Goal: Transaction & Acquisition: Book appointment/travel/reservation

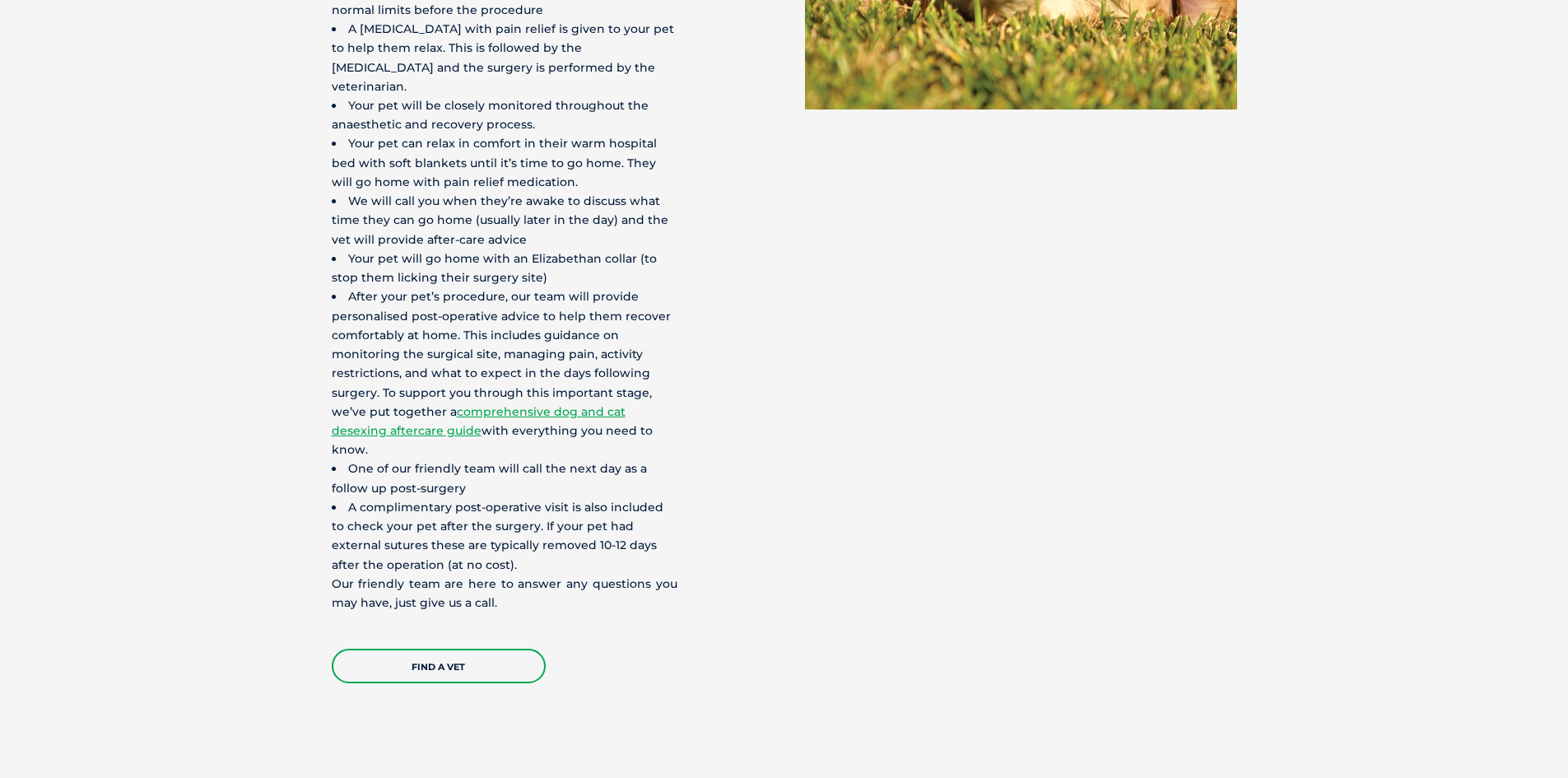
scroll to position [4364, 0]
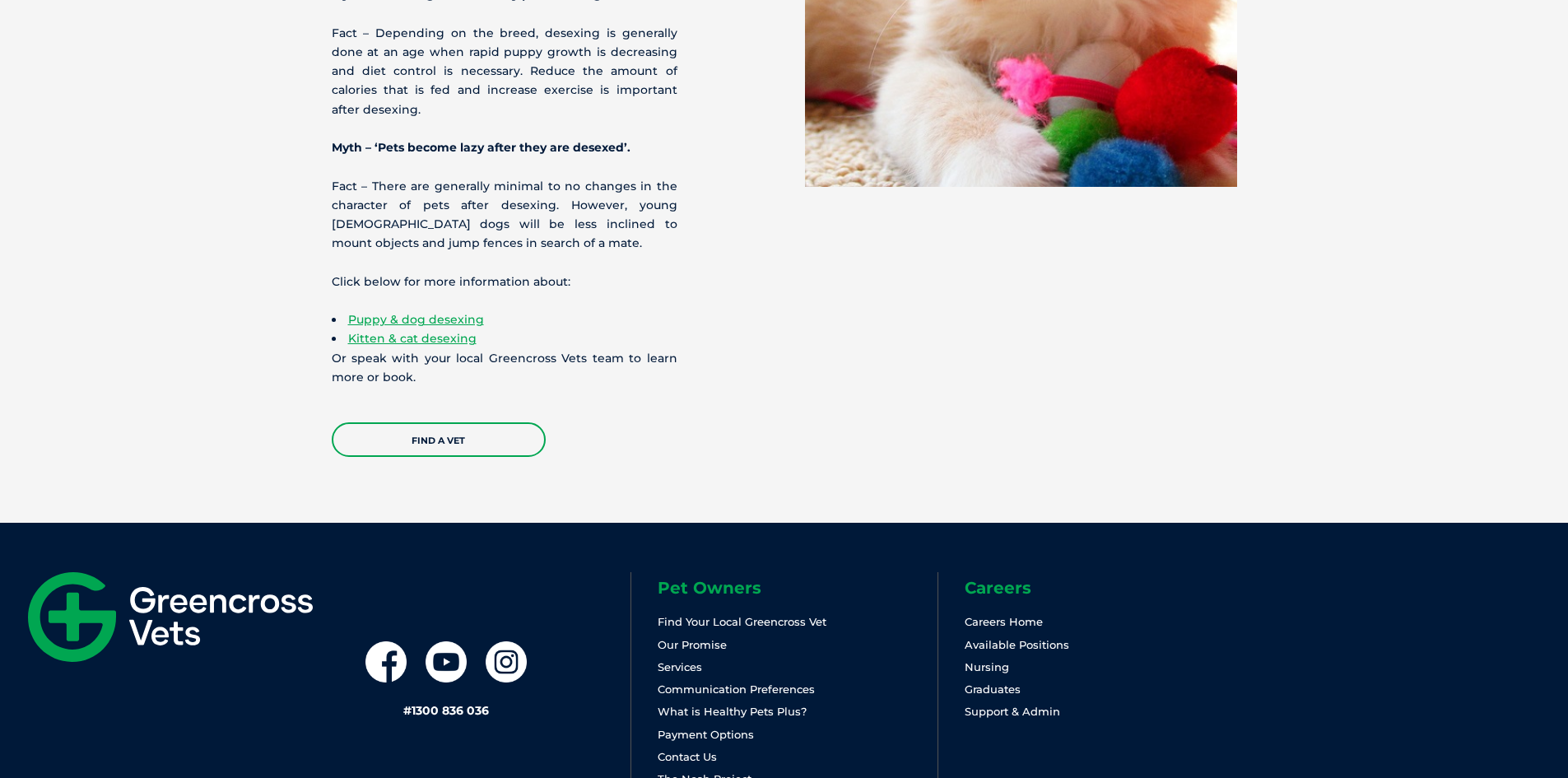
scroll to position [4636, 0]
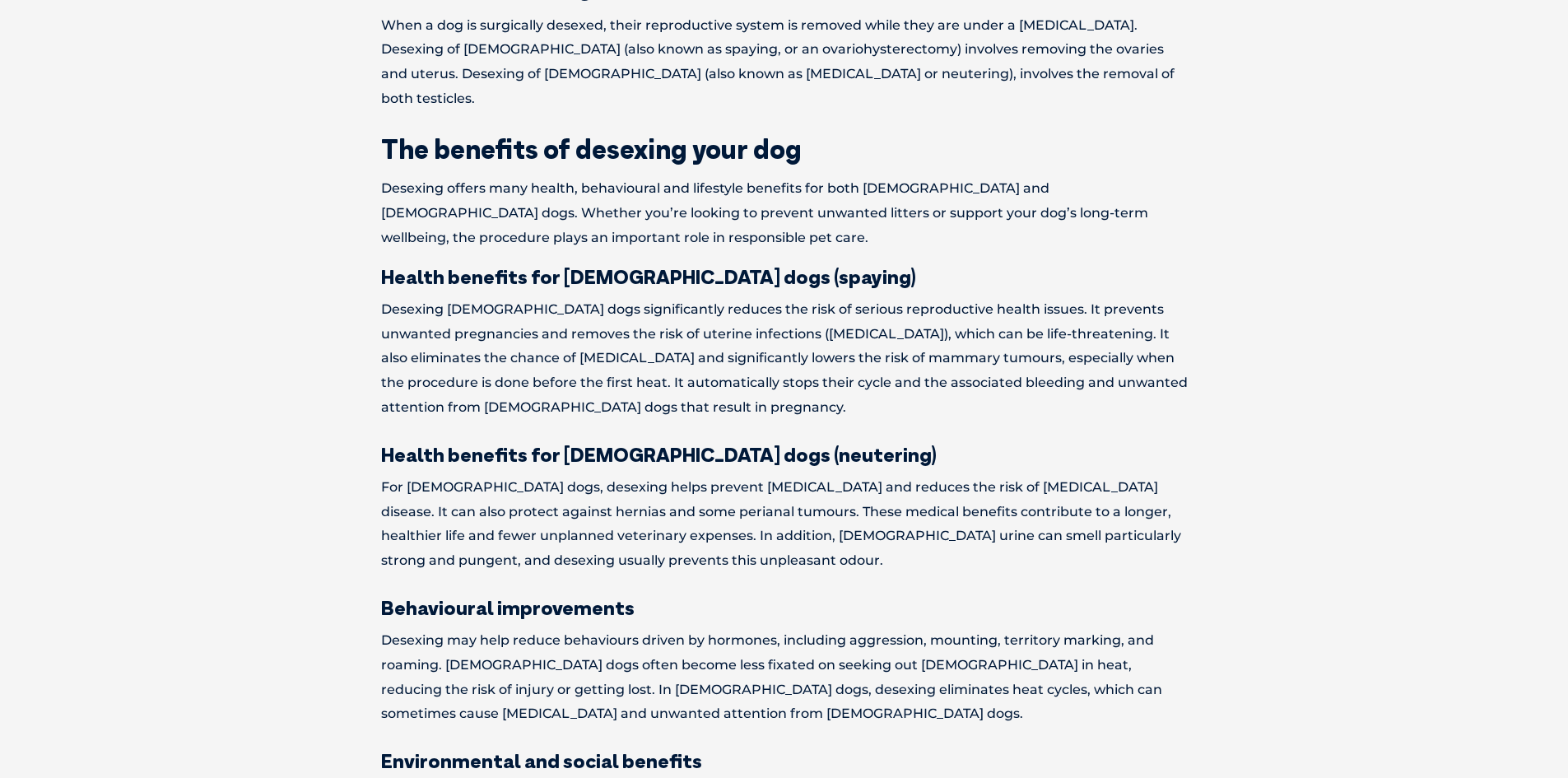
scroll to position [823, 0]
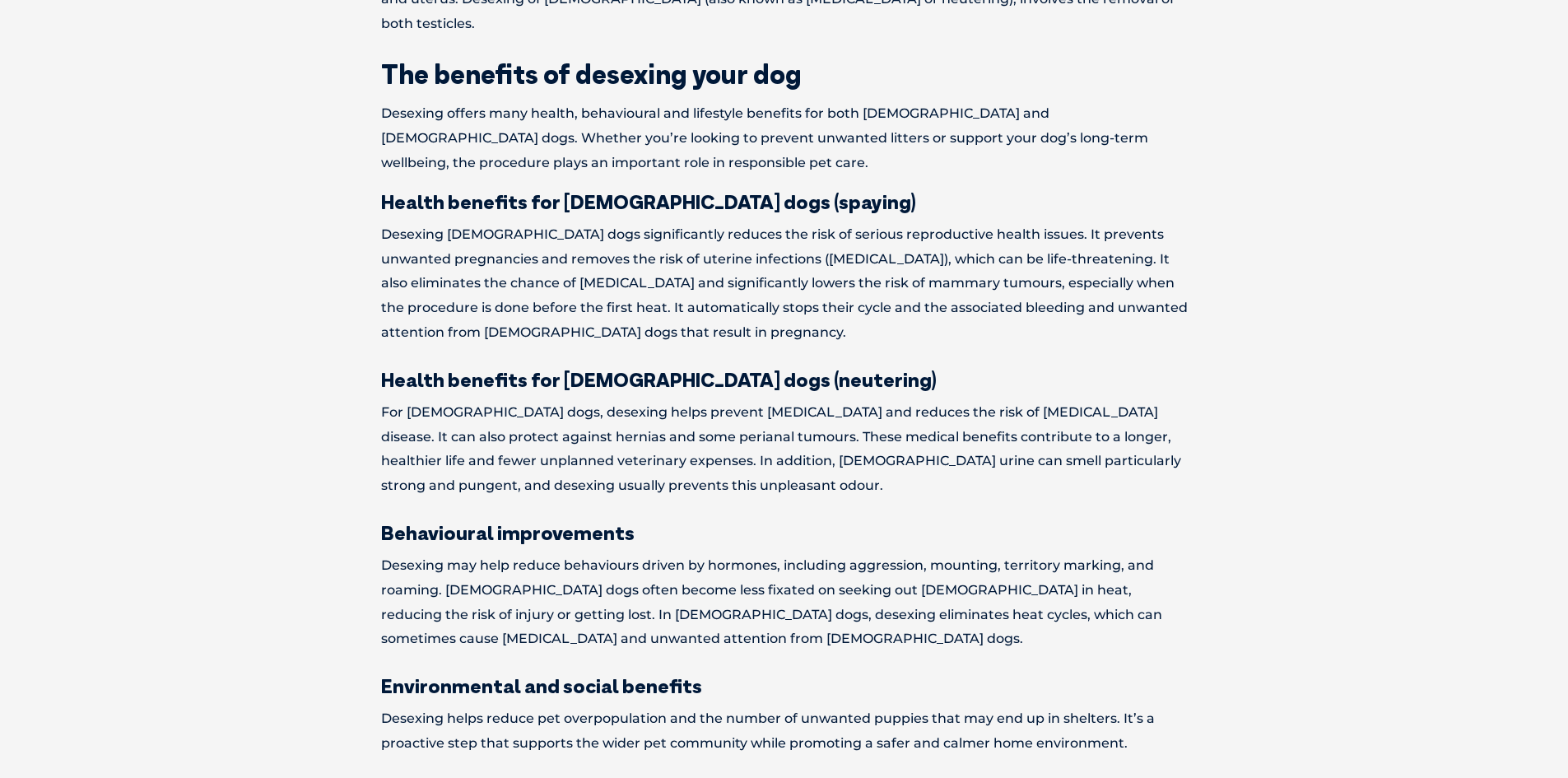
click at [786, 460] on p "For male dogs, desexing helps prevent testicular cancer and reduces the risk of…" at bounding box center [784, 450] width 807 height 98
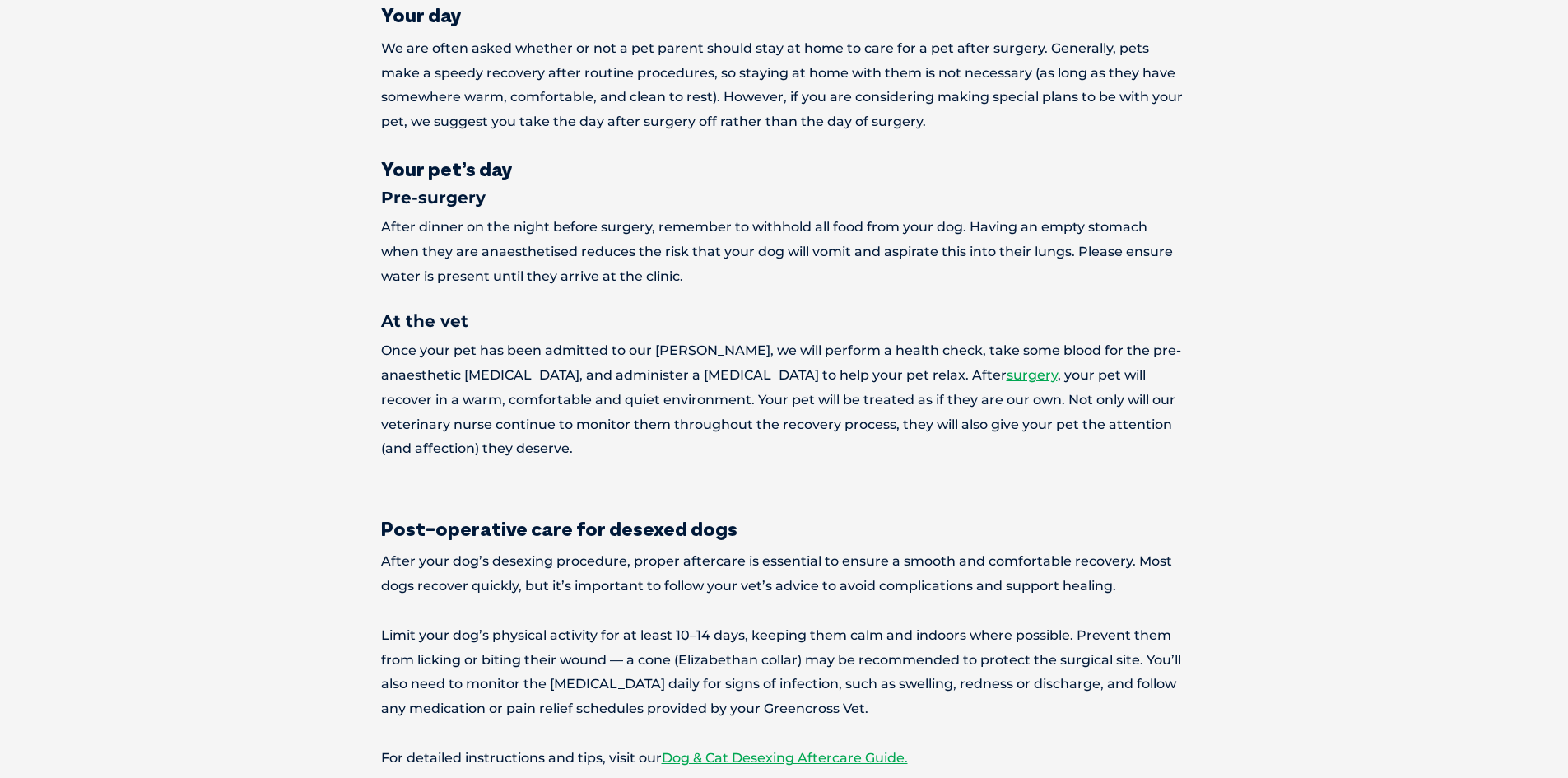
scroll to position [2552, 0]
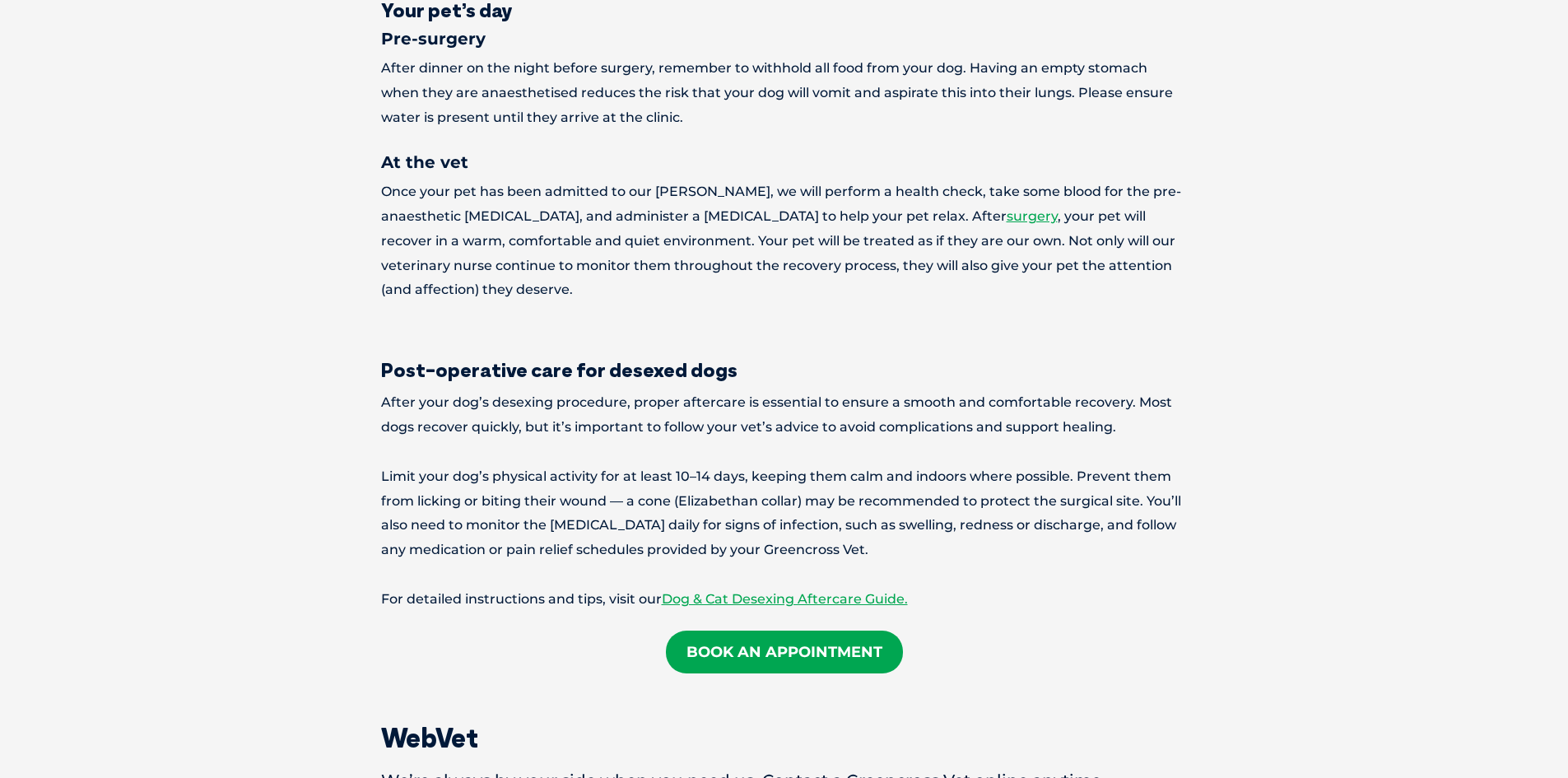
click at [834, 630] on link "Book an Appointment" at bounding box center [784, 652] width 237 height 42
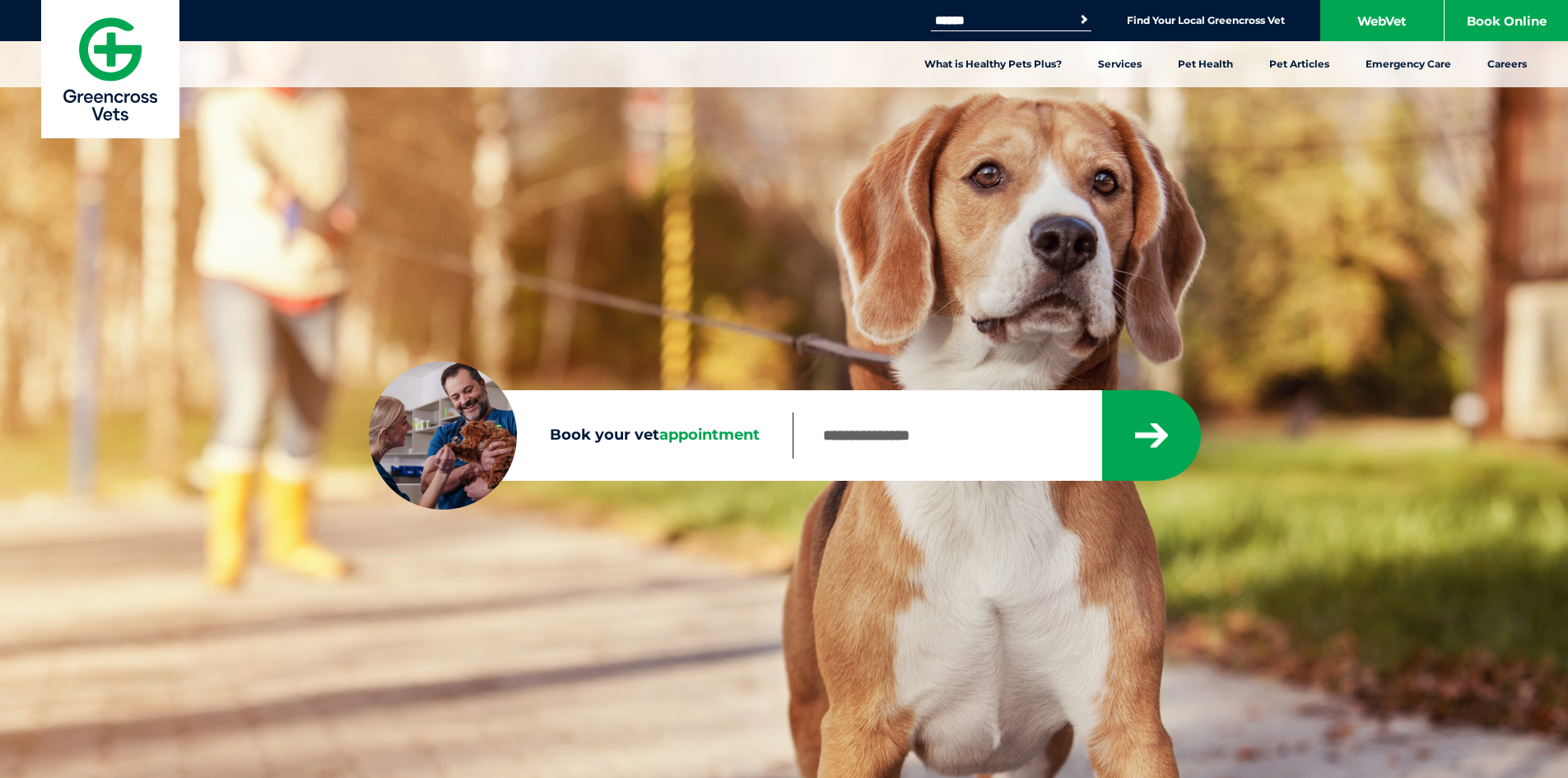
click at [898, 458] on input "Book your vet appointment" at bounding box center [947, 435] width 309 height 46
type input "*"
type input "****"
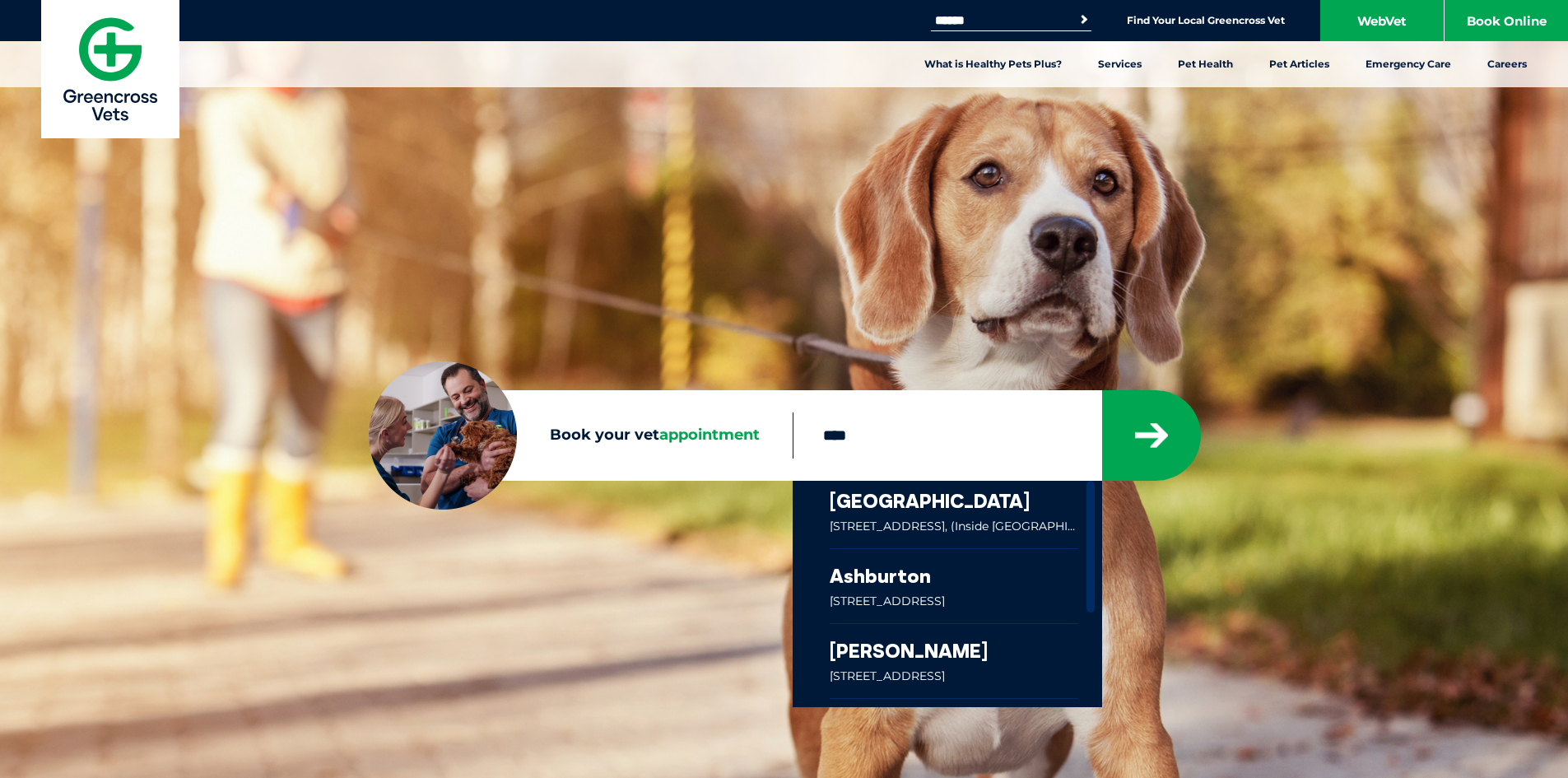
click at [894, 523] on link at bounding box center [954, 514] width 249 height 68
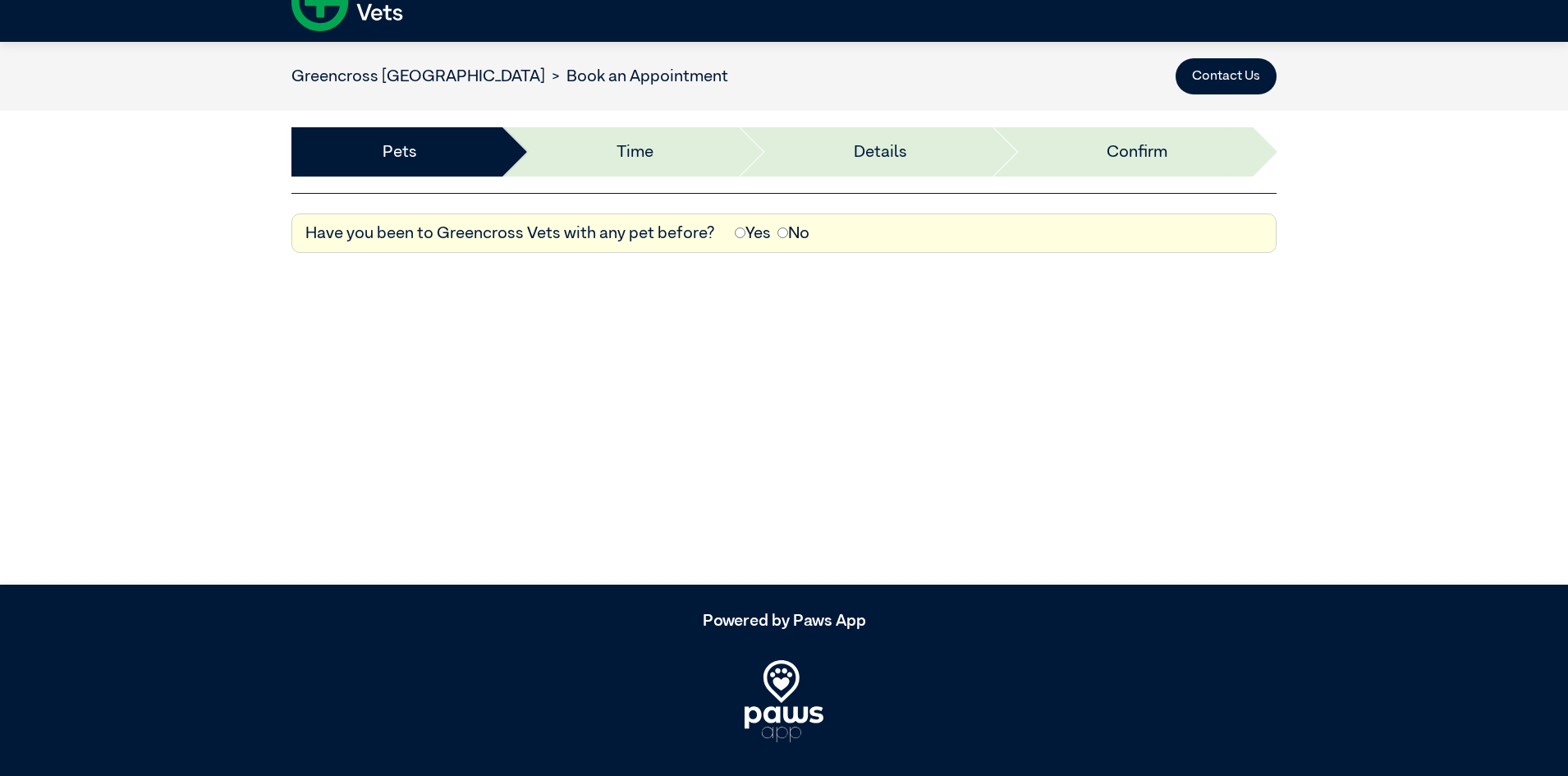
scroll to position [66, 0]
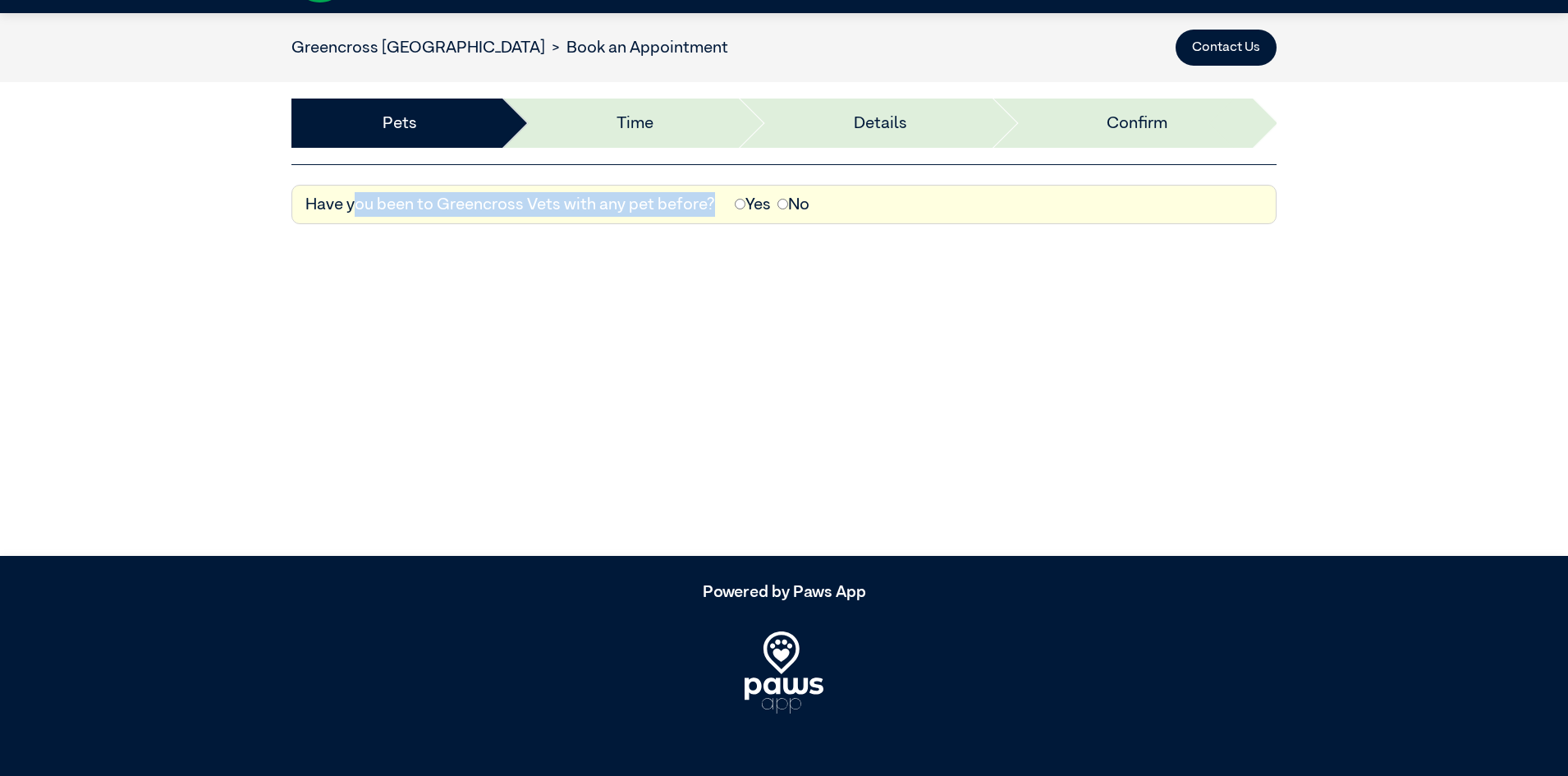
drag, startPoint x: 368, startPoint y: 206, endPoint x: 736, endPoint y: 234, distance: 369.1
click at [731, 226] on div "Have you been to Greencross Vets with any pet before? Yes No Cancel" at bounding box center [784, 211] width 1568 height 92
click at [740, 238] on div "Have you been to Greencross Vets with any pet before? Yes No Cancel" at bounding box center [784, 211] width 1568 height 92
click at [746, 207] on label "Yes" at bounding box center [753, 205] width 37 height 25
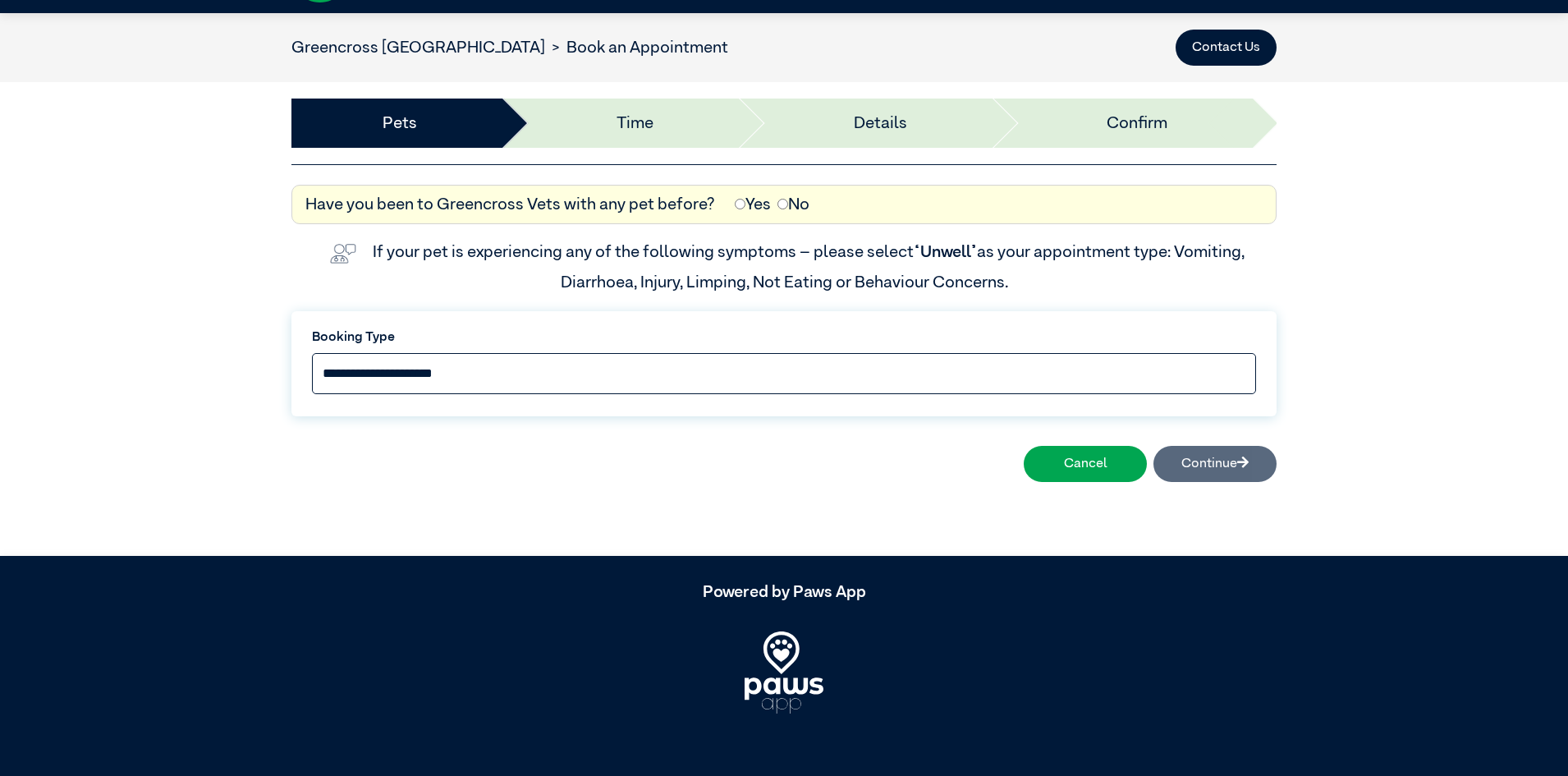
click at [528, 382] on select "**********" at bounding box center [784, 374] width 944 height 41
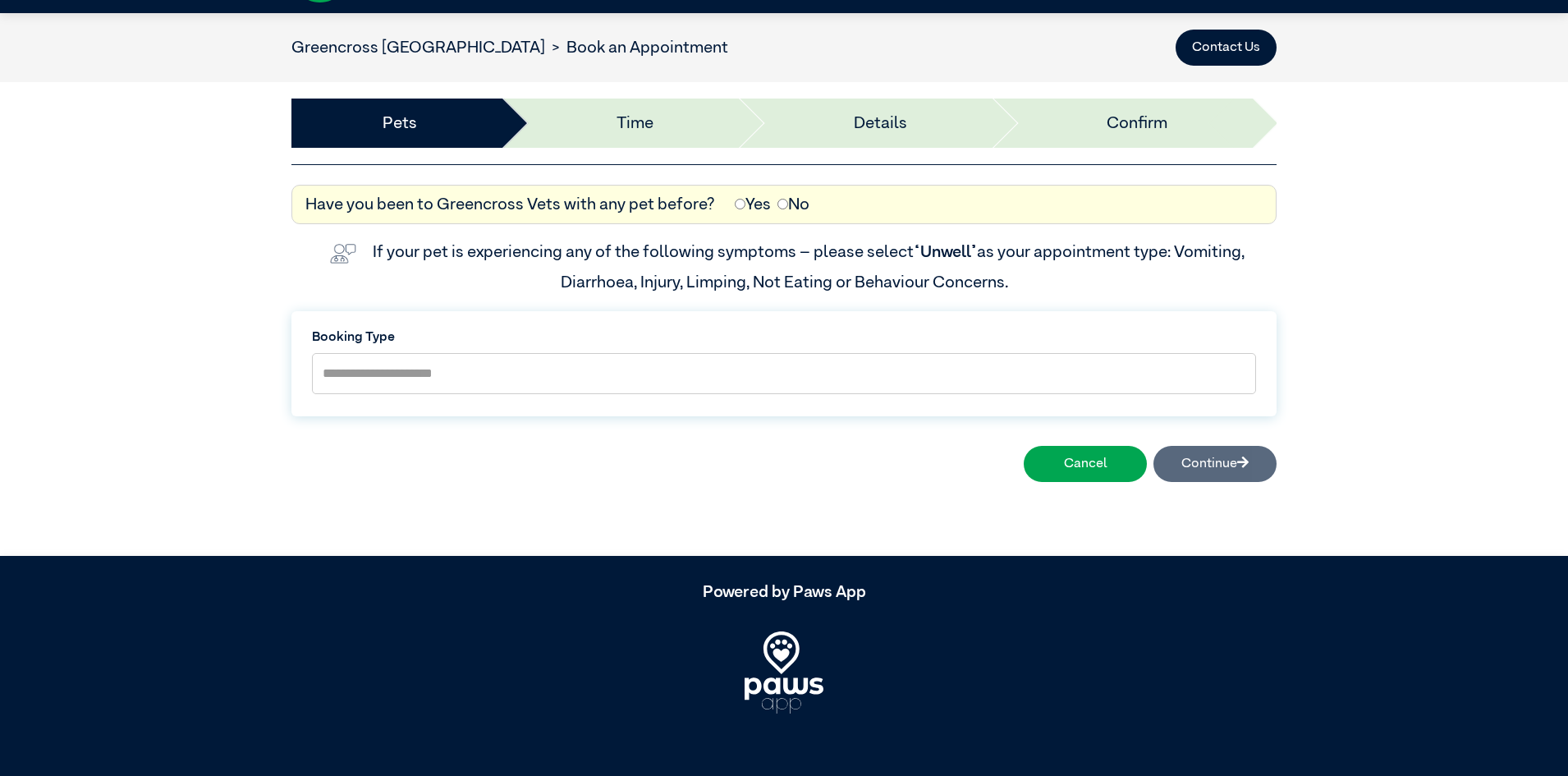
click at [430, 525] on article "**********" at bounding box center [784, 285] width 1568 height 544
